Goal: Answer question/provide support: Share knowledge or assist other users

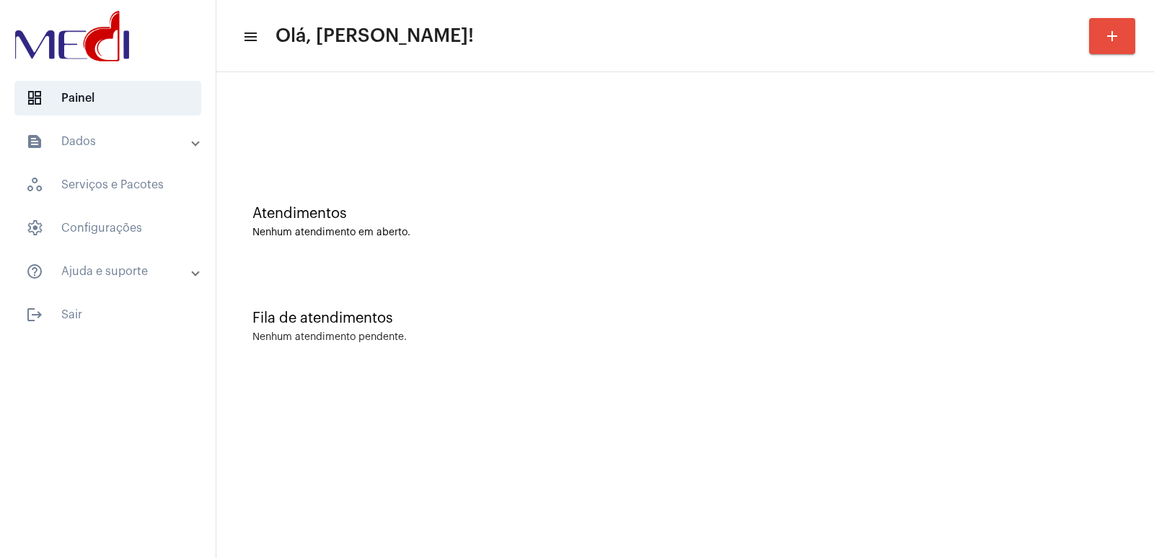
click at [902, 312] on div "Fila de atendimentos" at bounding box center [686, 318] width 866 height 16
click at [1060, 289] on div "Fila de atendimentos Nenhum atendimento pendente." at bounding box center [686, 319] width 924 height 105
click at [753, 356] on div "Fila de atendimentos Nenhum atendimento pendente." at bounding box center [686, 319] width 924 height 105
click at [712, 363] on div "Fila de atendimentos Nenhum atendimento pendente." at bounding box center [686, 319] width 924 height 105
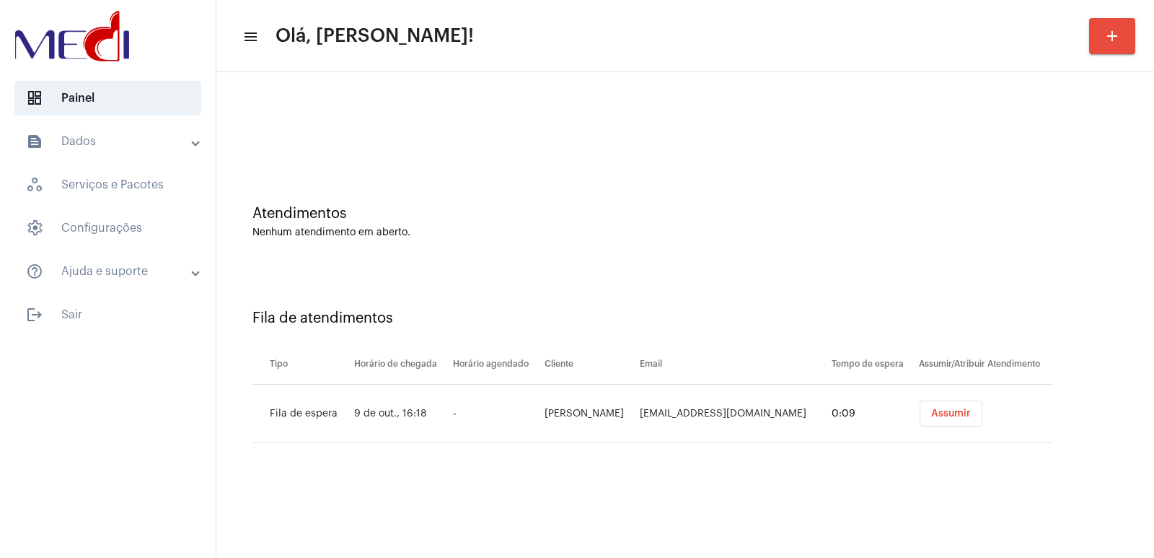
click at [966, 417] on span "Assumir" at bounding box center [951, 413] width 40 height 10
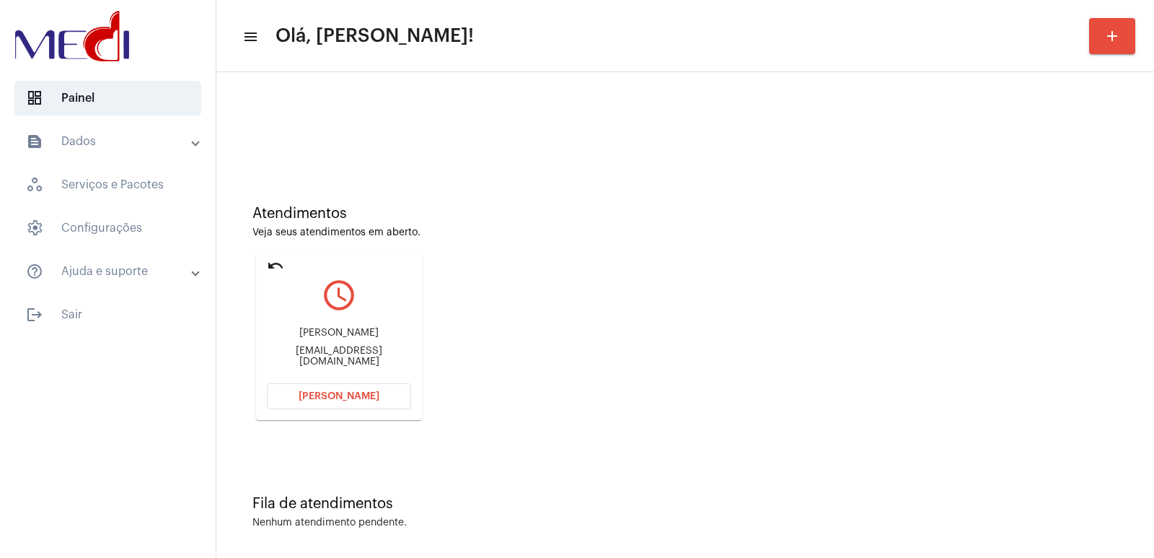
click at [313, 333] on div "Thiago Almeida Vieira" at bounding box center [339, 333] width 144 height 11
copy div "Thiago Almeida Vieira"
click at [330, 394] on span "Abrir Chamada" at bounding box center [339, 396] width 81 height 10
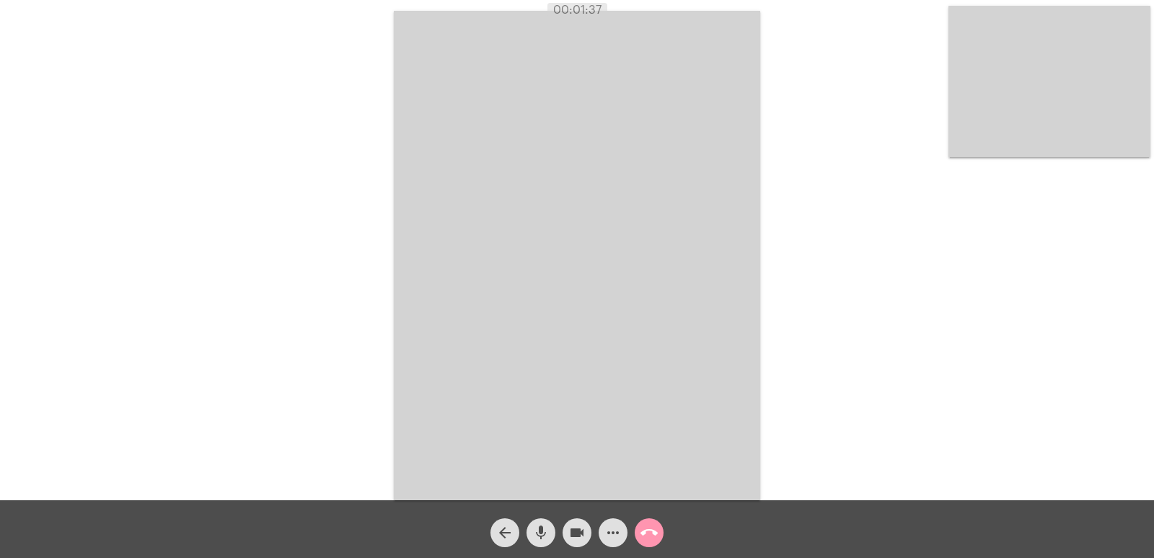
click at [657, 533] on mat-icon "call_end" at bounding box center [649, 532] width 17 height 17
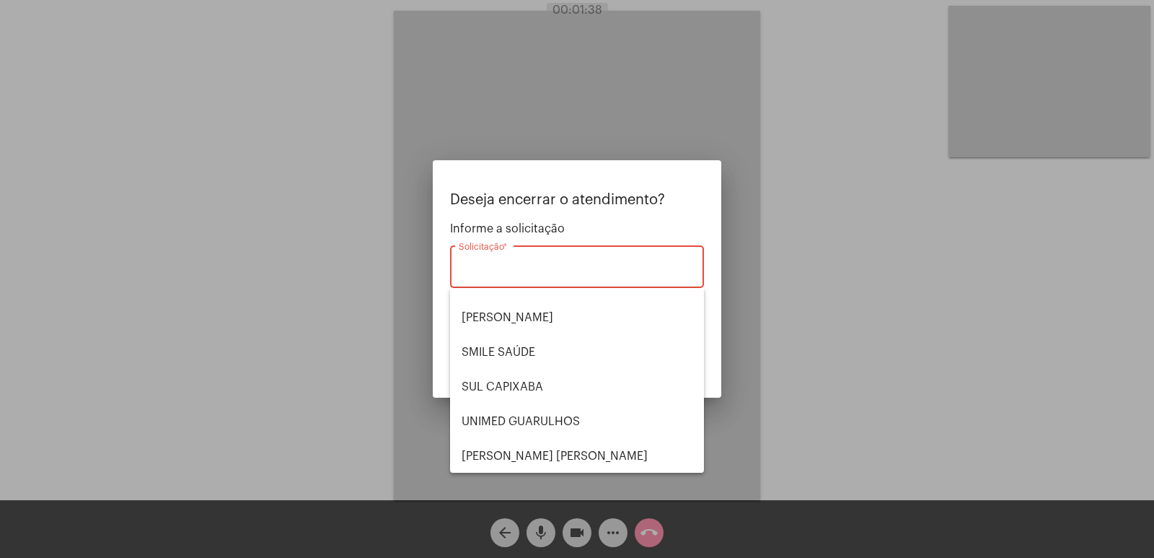
scroll to position [300, 0]
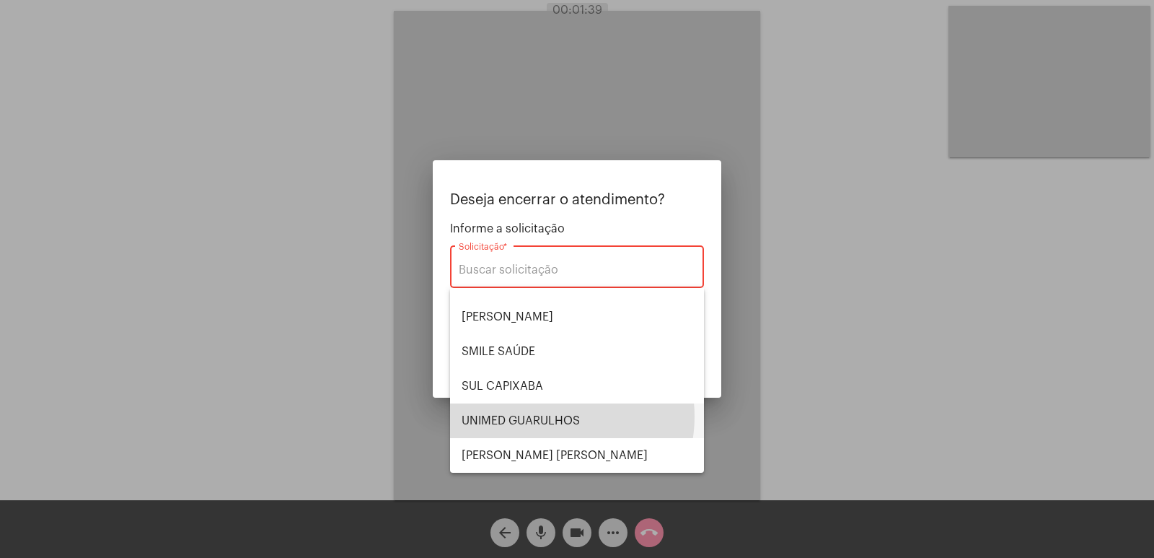
click at [546, 416] on span "UNIMED GUARULHOS" at bounding box center [577, 420] width 231 height 35
type input "UNIMED GUARULHOS"
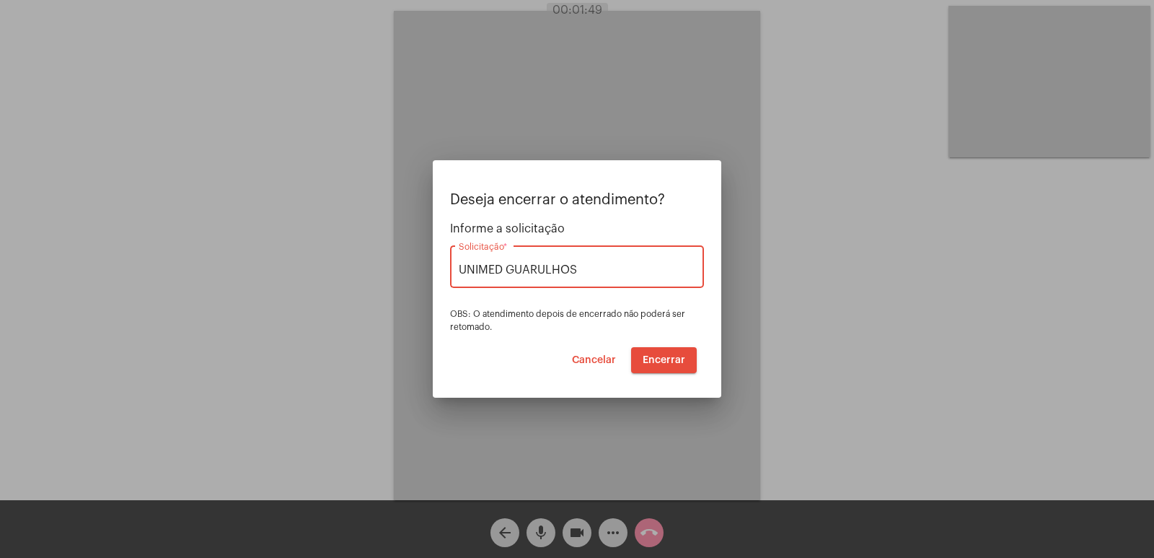
click at [685, 350] on button "Encerrar" at bounding box center [664, 360] width 66 height 26
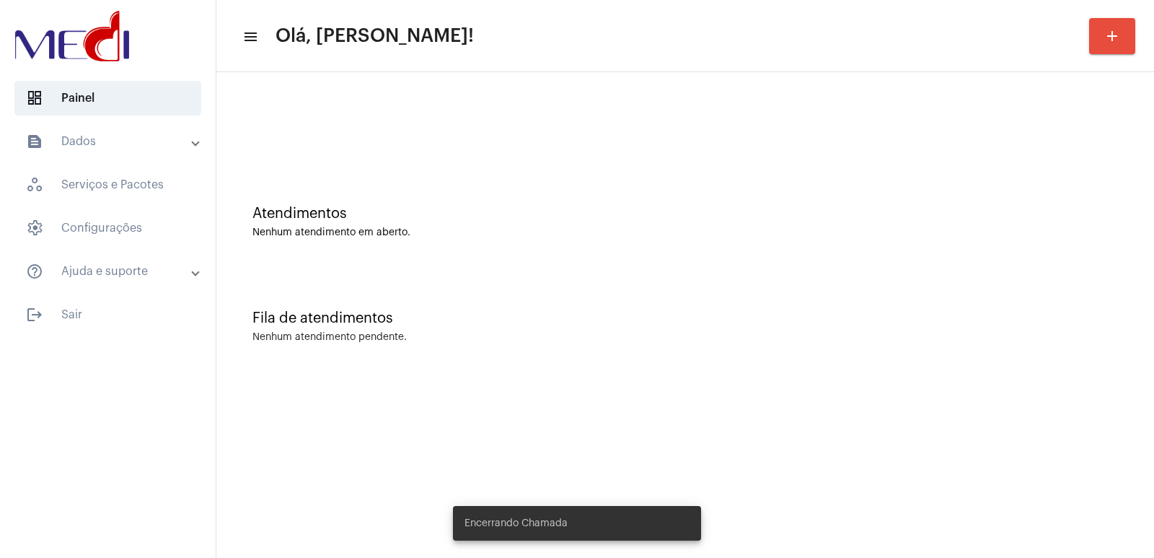
click at [688, 350] on div "Fila de atendimentos Nenhum atendimento pendente." at bounding box center [686, 319] width 924 height 105
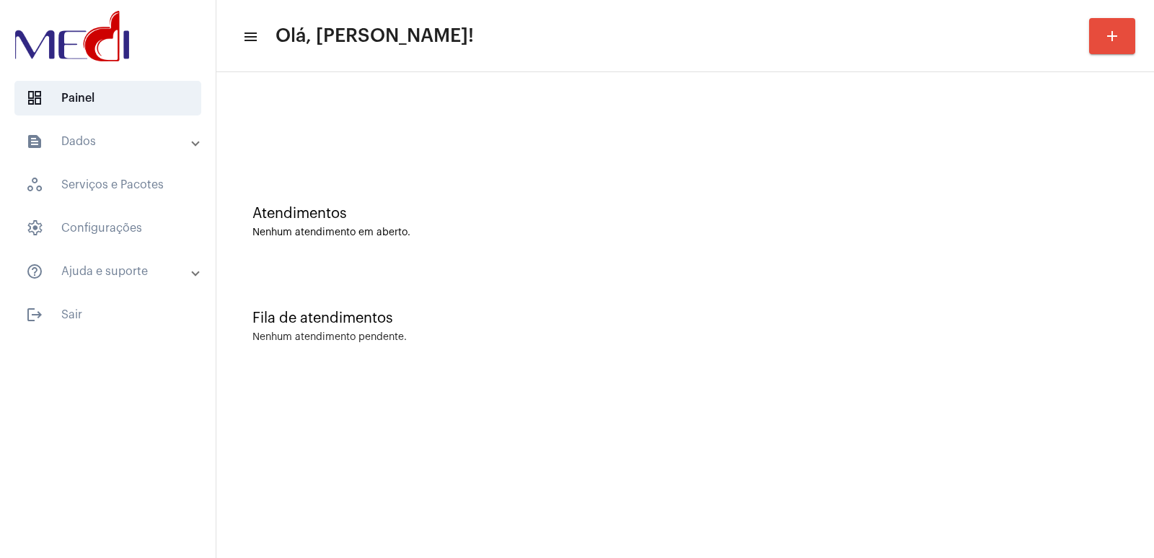
click at [135, 63] on div at bounding box center [108, 37] width 216 height 75
click at [477, 344] on div "Fila de atendimentos Nenhum atendimento pendente." at bounding box center [686, 319] width 924 height 105
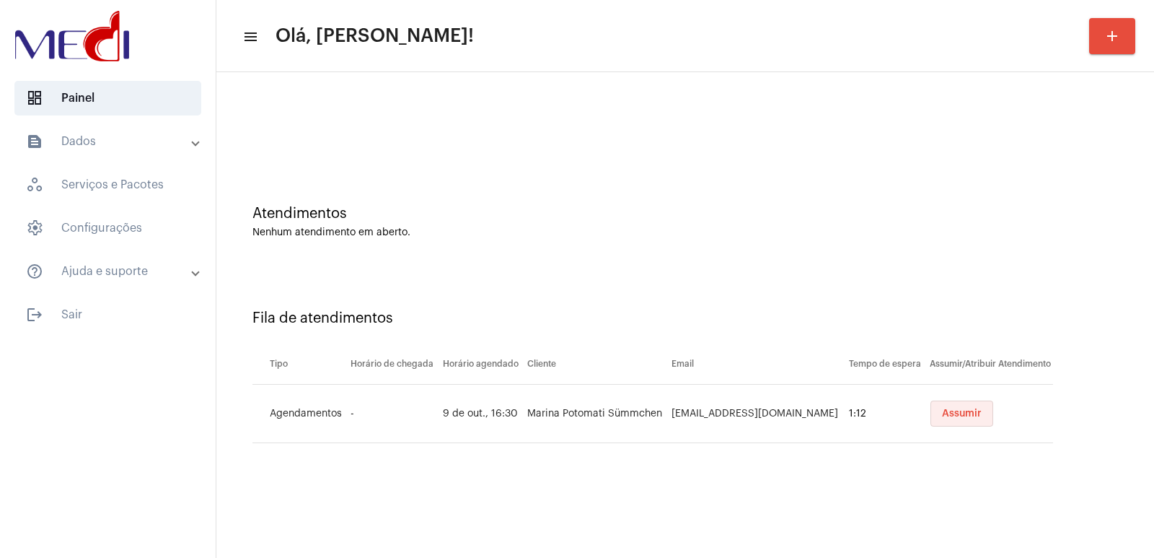
click at [971, 412] on span "Assumir" at bounding box center [962, 413] width 40 height 10
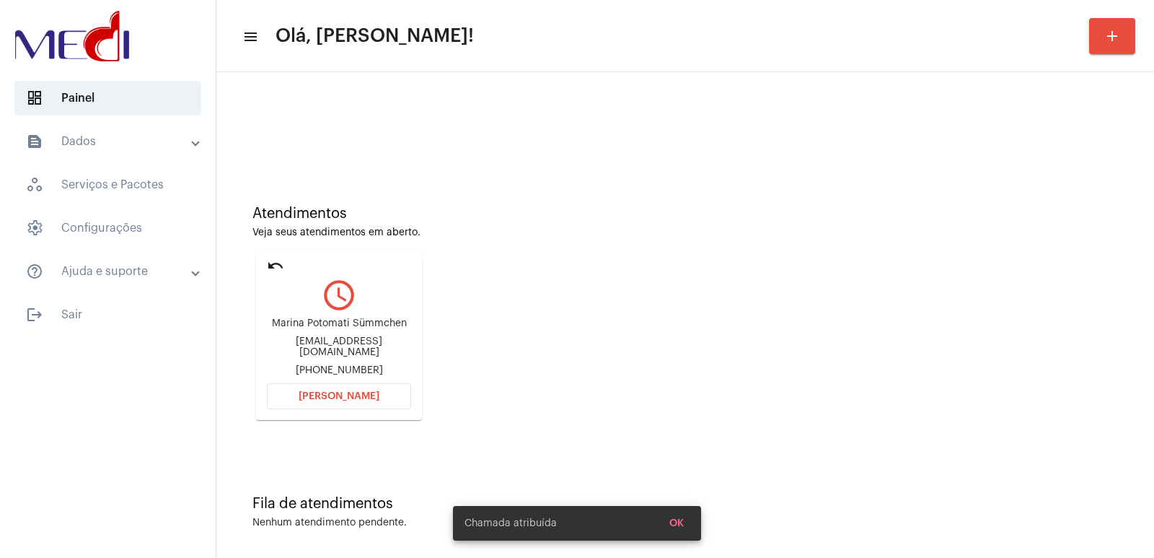
click at [367, 323] on div "Marina Potomati Sümmchen marinasummchen@gmail.com +5511999043693" at bounding box center [339, 347] width 144 height 65
copy div "Marina Potomati Sümmchen"
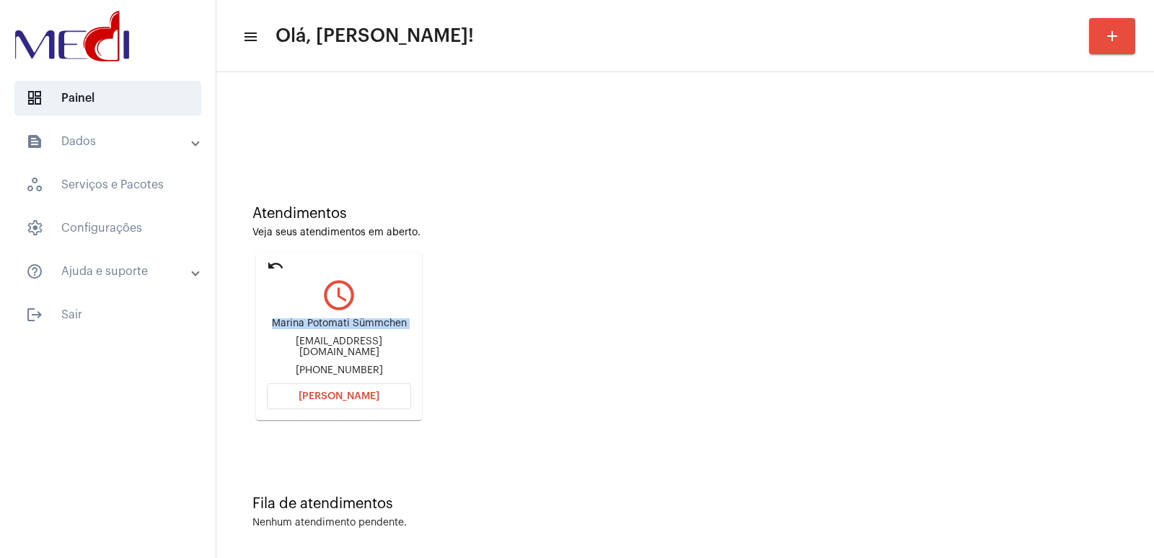
click at [309, 395] on span "Abrir Chamada" at bounding box center [339, 396] width 81 height 10
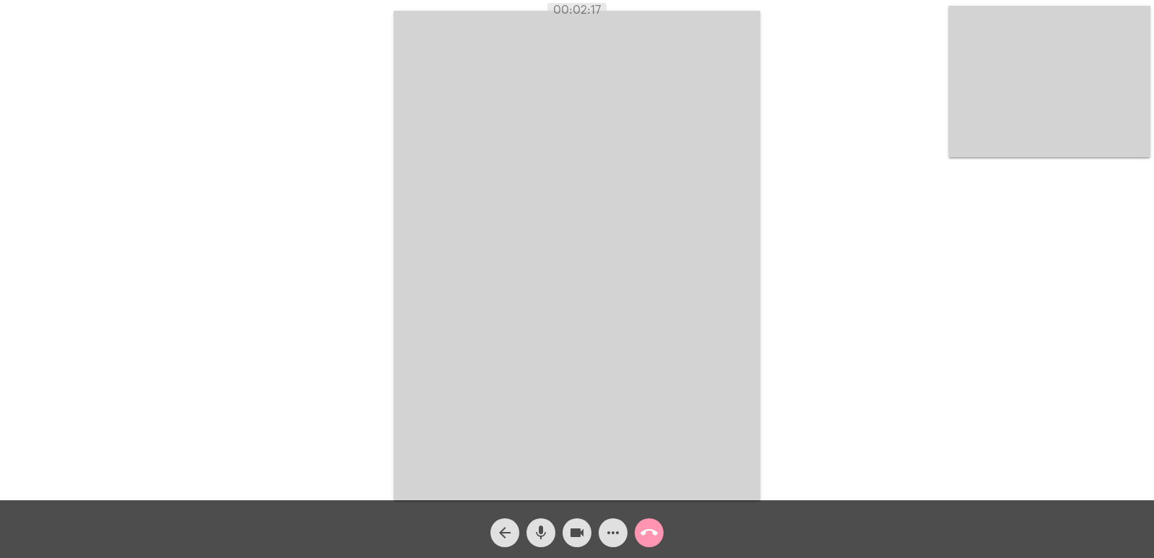
click at [1030, 120] on video at bounding box center [1050, 82] width 202 height 152
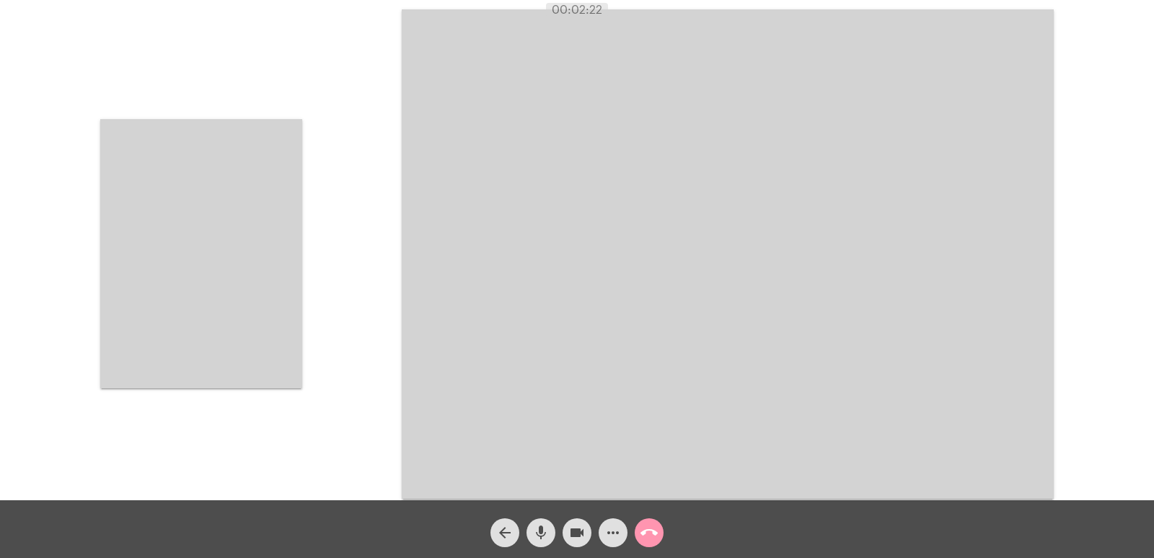
click at [216, 249] on video at bounding box center [201, 253] width 202 height 269
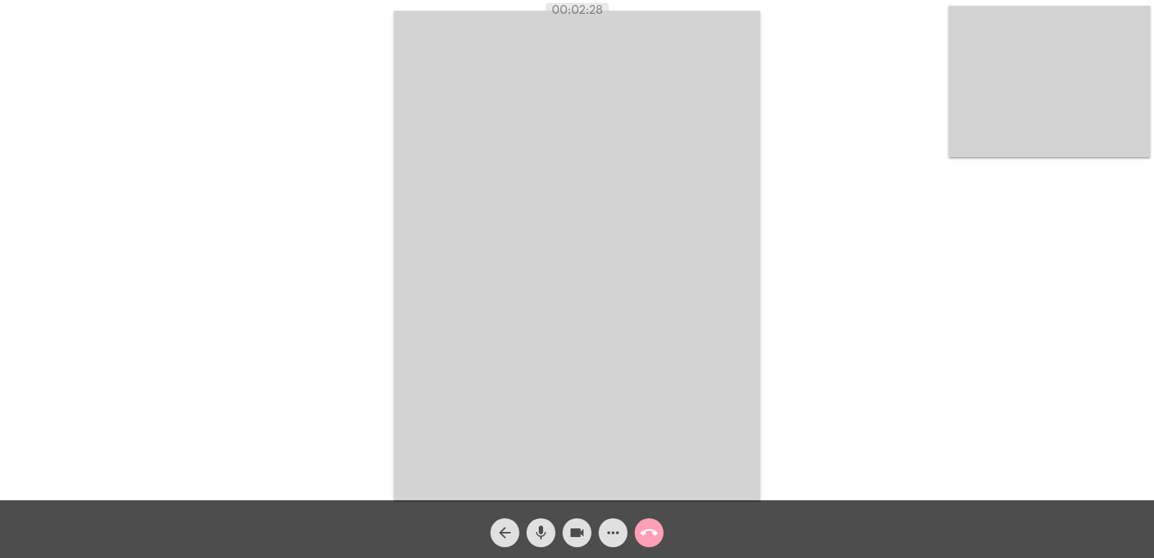
click at [652, 533] on mat-icon "call_end" at bounding box center [649, 532] width 17 height 17
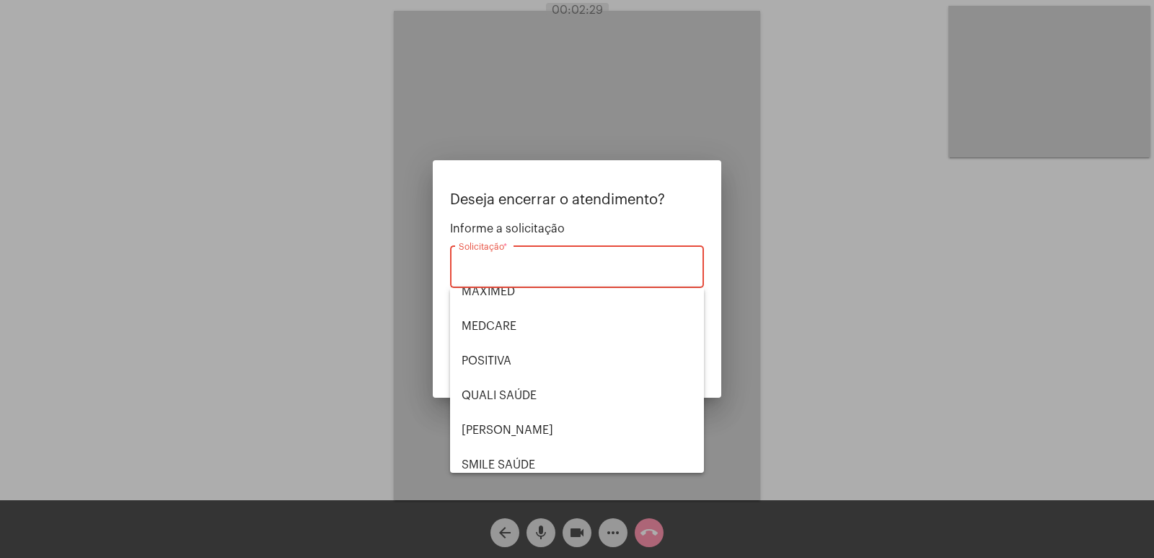
scroll to position [300, 0]
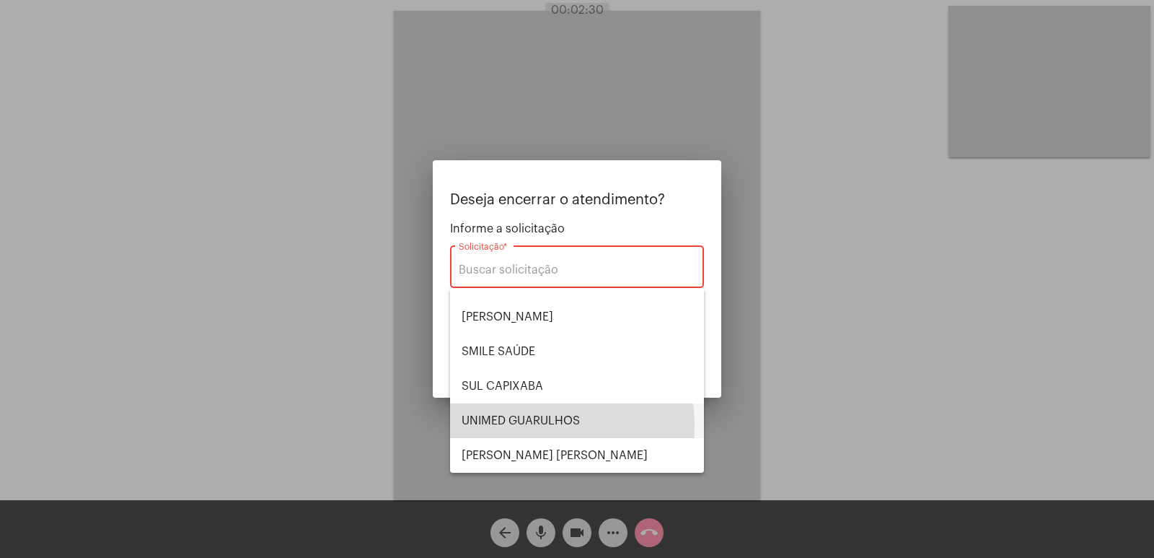
click at [511, 426] on span "UNIMED GUARULHOS" at bounding box center [577, 420] width 231 height 35
type input "UNIMED GUARULHOS"
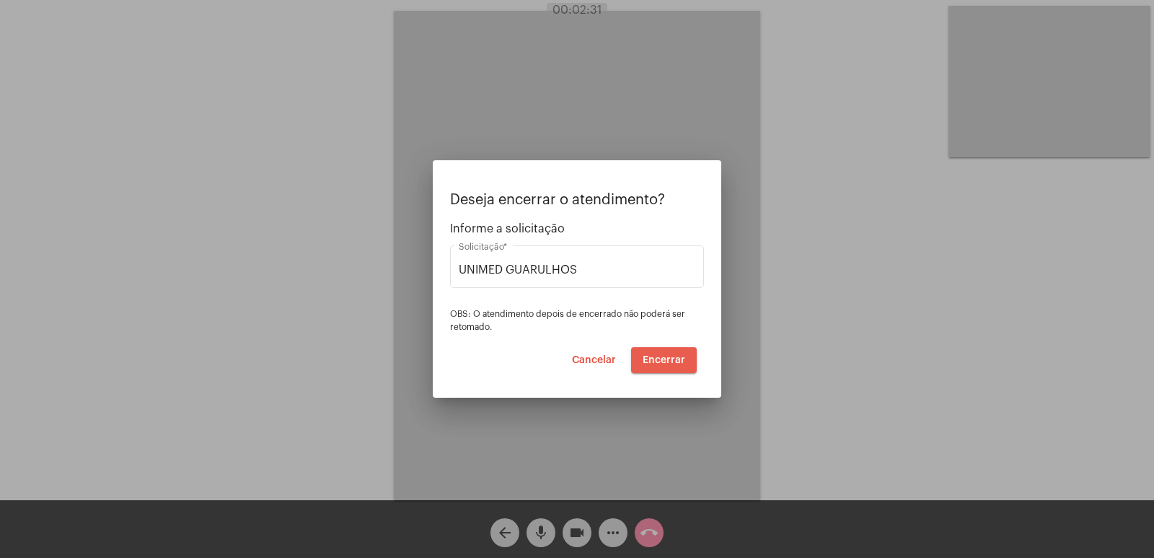
click at [661, 365] on button "Encerrar" at bounding box center [664, 360] width 66 height 26
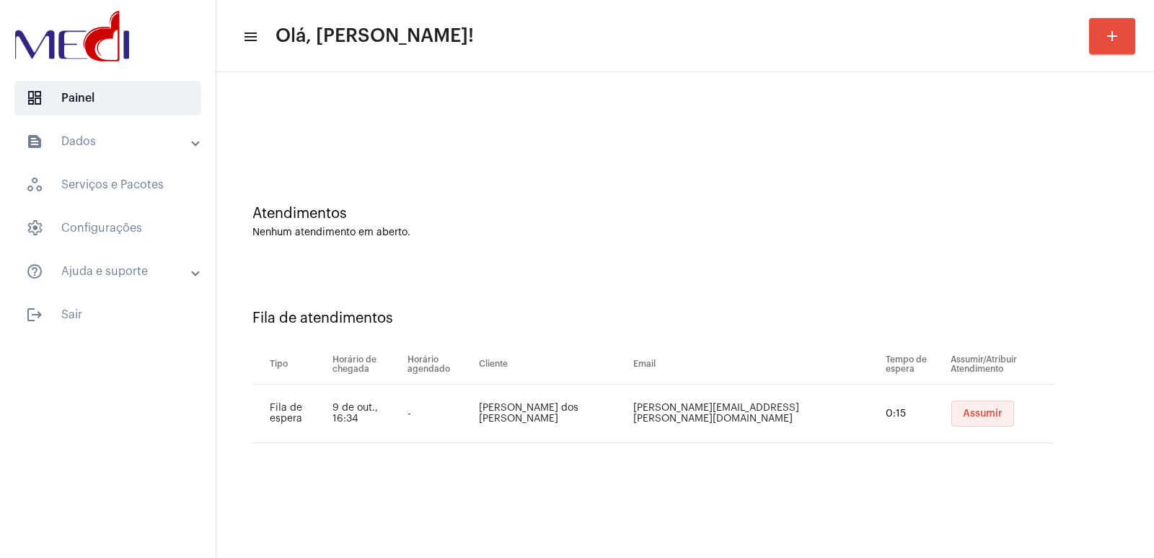
click at [961, 407] on button "Assumir" at bounding box center [983, 413] width 63 height 26
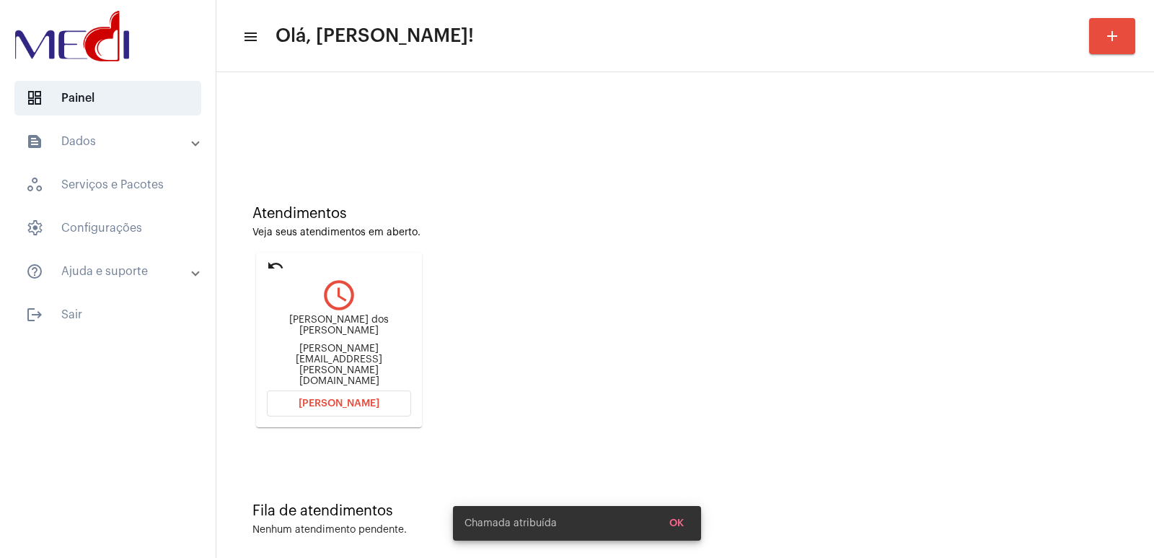
click at [331, 330] on div "Leonardo Mariano dos Santos celia.santos.2005@hotmail.com" at bounding box center [339, 351] width 144 height 72
copy div "Leonardo Mariano dos Santos"
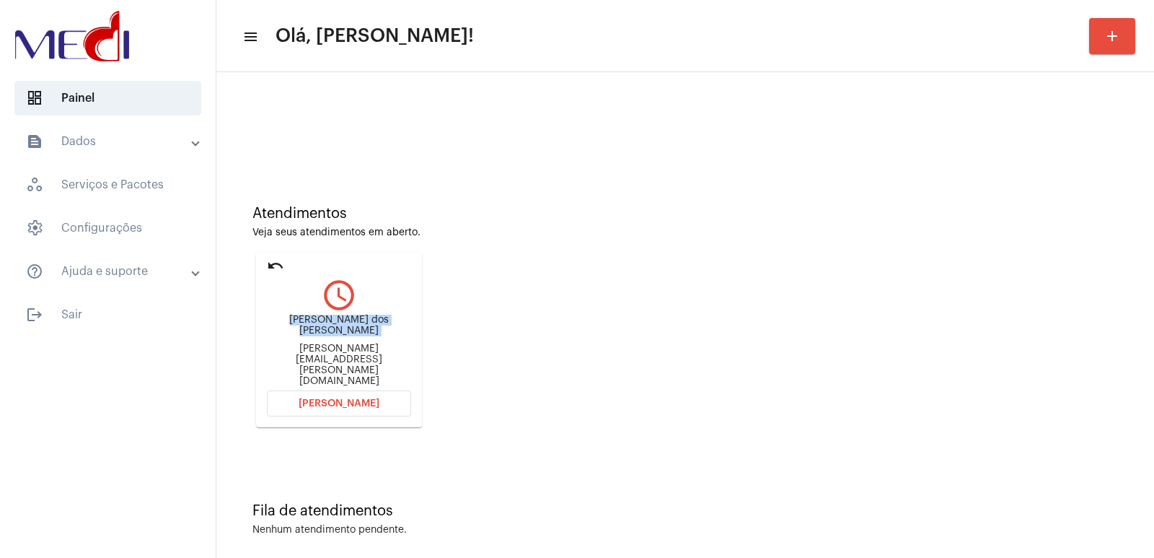
click at [326, 390] on button "Abrir Chamada" at bounding box center [339, 403] width 144 height 26
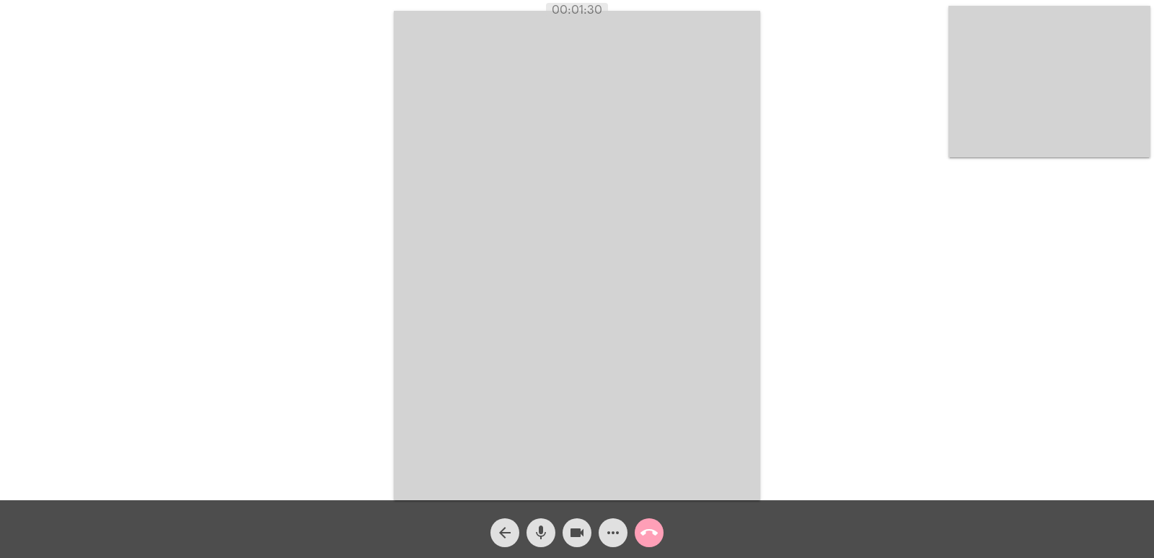
click at [650, 535] on mat-icon "call_end" at bounding box center [649, 532] width 17 height 17
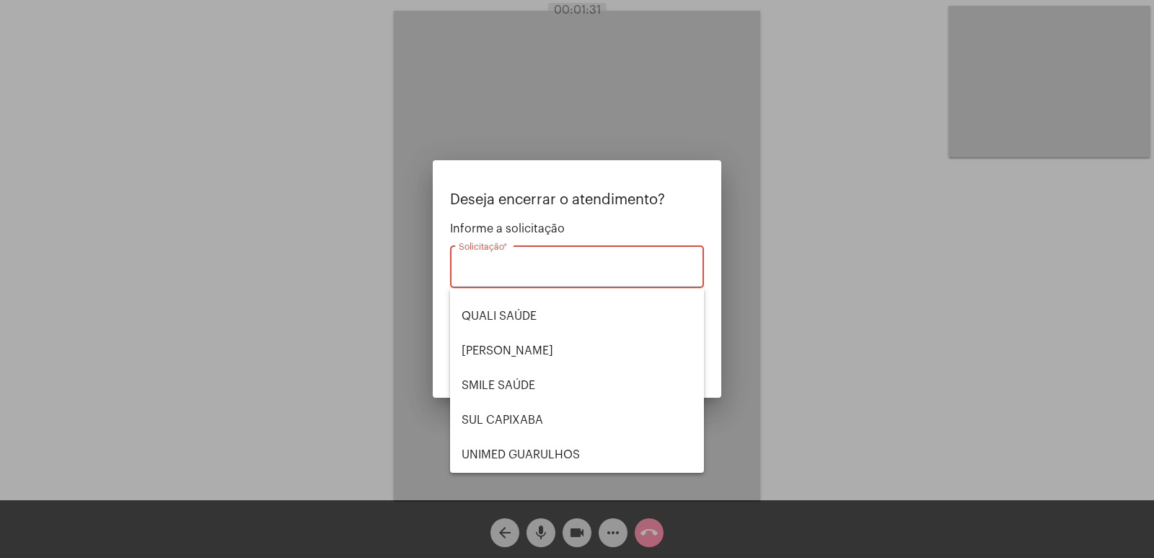
scroll to position [300, 0]
click at [556, 425] on span "UNIMED GUARULHOS" at bounding box center [577, 420] width 231 height 35
type input "UNIMED GUARULHOS"
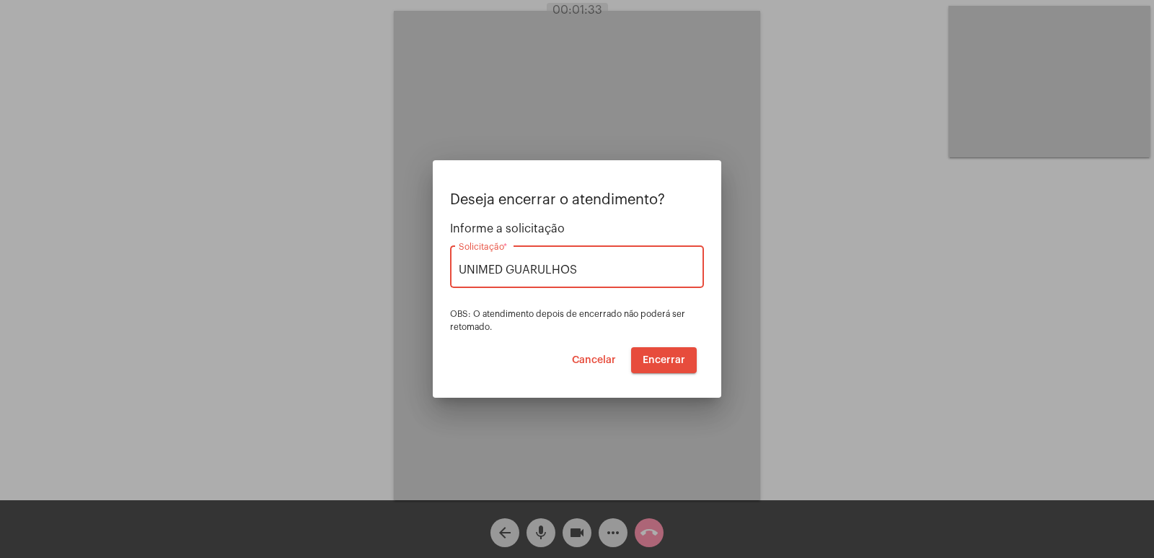
click at [654, 359] on span "Encerrar" at bounding box center [664, 360] width 43 height 10
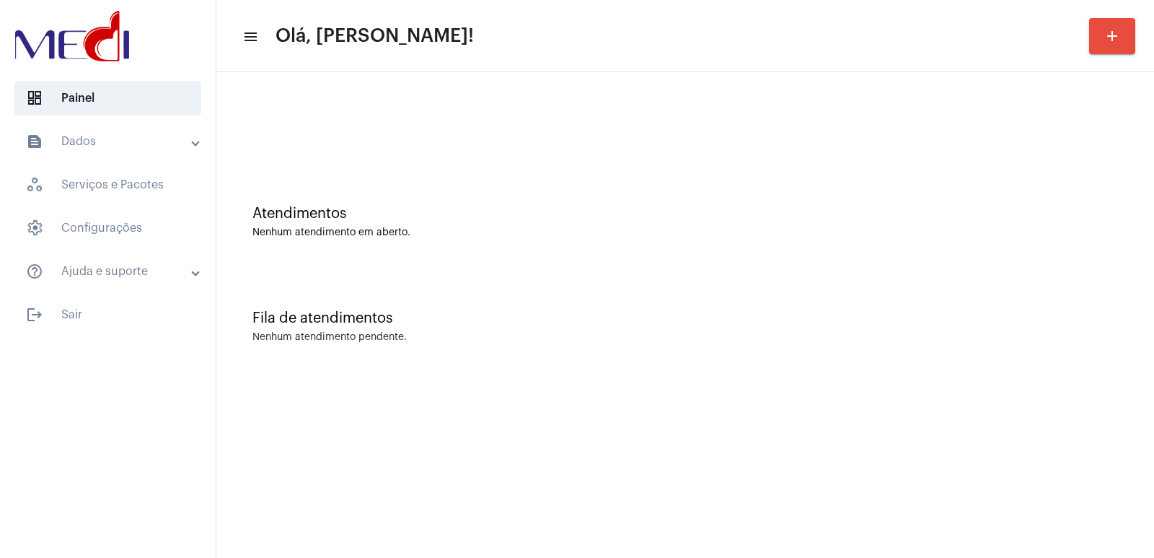
drag, startPoint x: 327, startPoint y: 155, endPoint x: 722, endPoint y: 118, distance: 397.2
click at [722, 118] on div at bounding box center [686, 120] width 924 height 83
click at [426, 295] on div "Fila de atendimentos Nenhum atendimento pendente." at bounding box center [686, 319] width 924 height 105
